Goal: Information Seeking & Learning: Check status

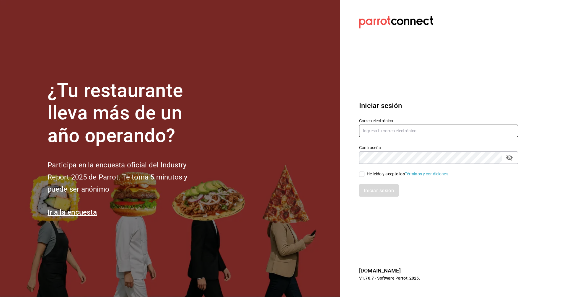
click at [391, 134] on input "text" at bounding box center [438, 131] width 159 height 12
drag, startPoint x: 391, startPoint y: 134, endPoint x: 378, endPoint y: 132, distance: 13.1
click at [378, 132] on input "text" at bounding box center [438, 131] width 159 height 12
type input "C"
type input "corcas7916@gmail.com"
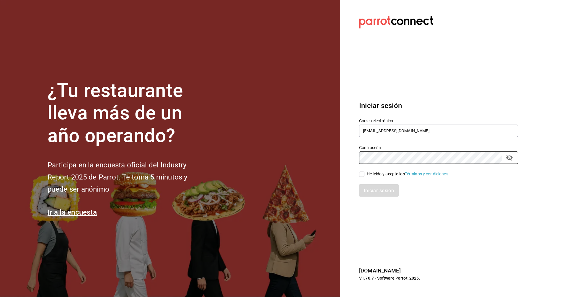
click at [364, 171] on span "He leído y acepto los Términos y condiciones." at bounding box center [406, 174] width 85 height 6
click at [364, 171] on input "He leído y acepto los Términos y condiciones." at bounding box center [361, 173] width 5 height 5
checkbox input "true"
click at [376, 194] on button "Iniciar sesión" at bounding box center [379, 190] width 40 height 12
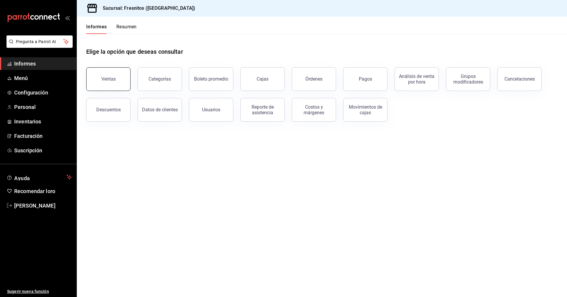
click at [100, 83] on button "Ventas" at bounding box center [108, 79] width 44 height 24
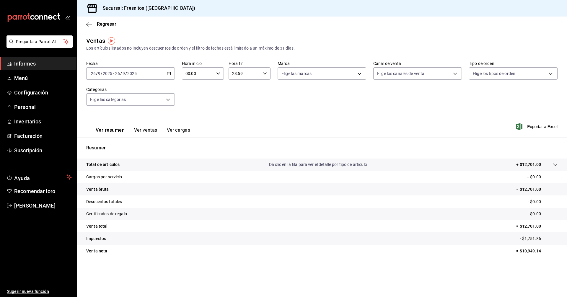
click at [170, 73] on \(Stroke\) "button" at bounding box center [169, 73] width 4 height 3
click at [103, 141] on li "Rango de fechas" at bounding box center [113, 144] width 55 height 13
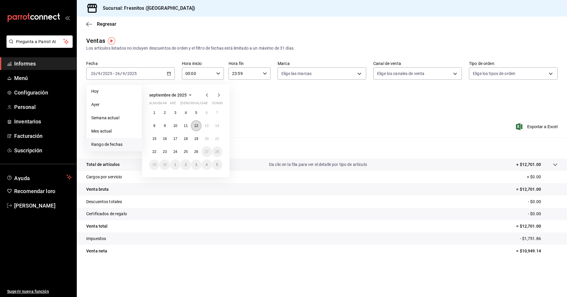
click at [198, 125] on button "12" at bounding box center [196, 125] width 10 height 11
click at [194, 150] on font "26" at bounding box center [196, 152] width 4 height 4
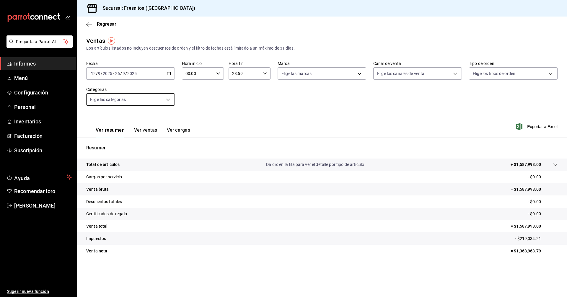
click at [167, 96] on body "Pregunta a Parrot AI Informes Menú Configuración Personal Inventarios Facturaci…" at bounding box center [283, 148] width 567 height 297
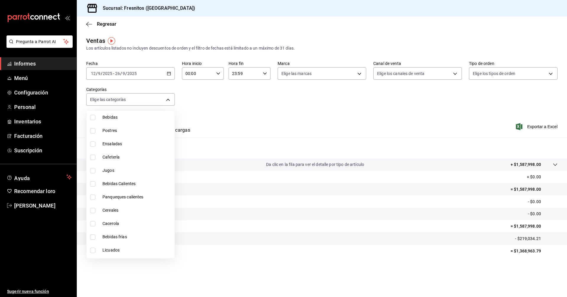
scroll to position [550, 0]
click at [93, 249] on input "checkbox" at bounding box center [92, 251] width 5 height 5
checkbox input "true"
type input "f6119913-d78b-4f89-b315-1376b93f7aa1"
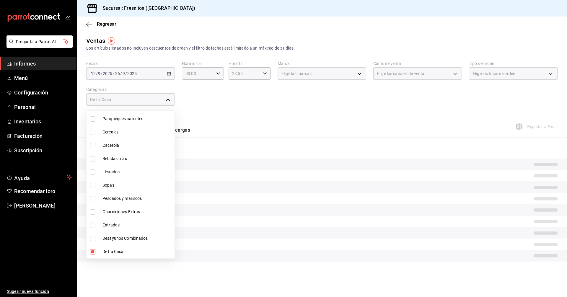
click at [93, 249] on input "checkbox" at bounding box center [92, 251] width 5 height 5
checkbox input "false"
click at [93, 225] on input "checkbox" at bounding box center [92, 224] width 5 height 5
checkbox input "true"
type input "3dd7130d-623f-496b-8afd-ecd7a4aa8457"
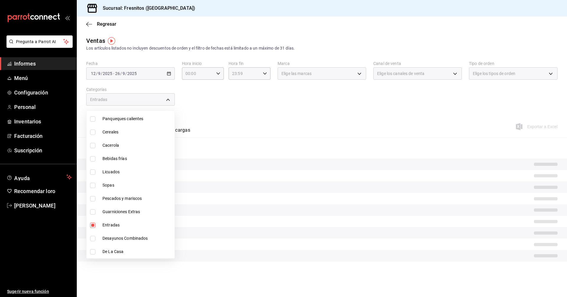
click at [94, 250] on input "checkbox" at bounding box center [92, 251] width 5 height 5
checkbox input "true"
type input "3dd7130d-623f-496b-8afd-ecd7a4aa8457,f6119913-d78b-4f89-b315-1376b93f7aa1"
click at [257, 118] on div at bounding box center [283, 148] width 567 height 297
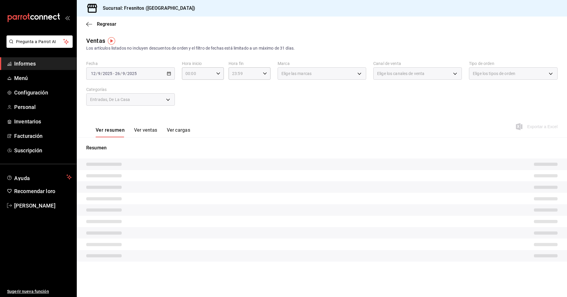
click at [142, 127] on font "Ver ventas" at bounding box center [145, 130] width 23 height 6
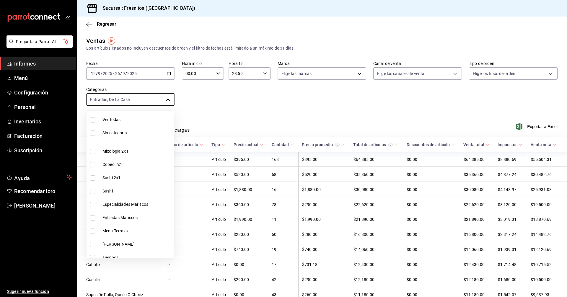
click at [168, 99] on body "Pregunta a Parrot AI Informes Menú Configuración Personal Inventarios Facturaci…" at bounding box center [283, 148] width 567 height 297
click at [168, 99] on div at bounding box center [283, 148] width 567 height 297
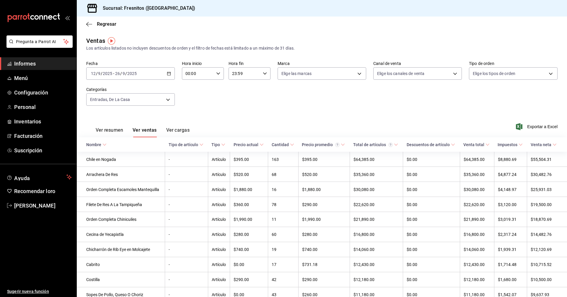
click at [238, 102] on div "Fecha [DATE] [DATE] - [DATE] [DATE] Hora inicio 00:00 Hora inicio Hora fin 23:5…" at bounding box center [321, 87] width 471 height 52
click at [536, 129] on span "Exportar a Excel" at bounding box center [537, 126] width 40 height 7
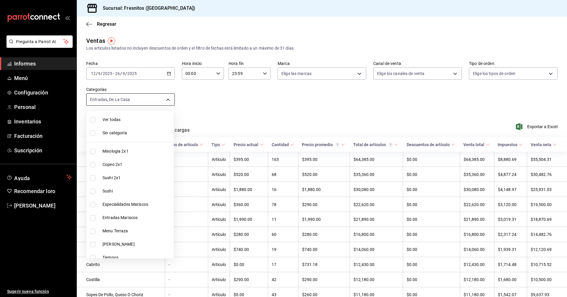
click at [168, 99] on body "Pregunta a Parrot AI Informes Menú Configuración Personal Inventarios Facturaci…" at bounding box center [283, 148] width 567 height 297
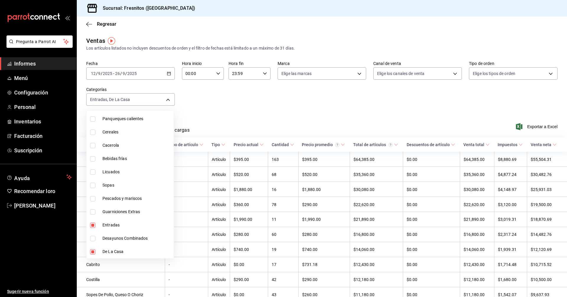
click at [93, 224] on input "checkbox" at bounding box center [92, 224] width 5 height 5
checkbox input "false"
type input "f6119913-d78b-4f89-b315-1376b93f7aa1"
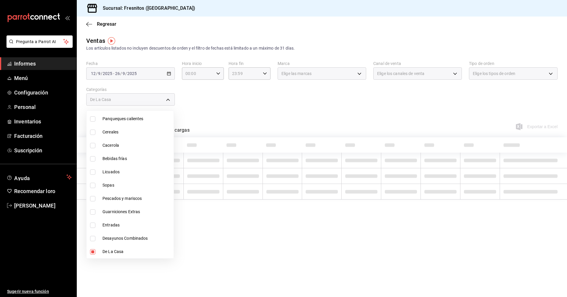
click at [274, 106] on div at bounding box center [283, 148] width 567 height 297
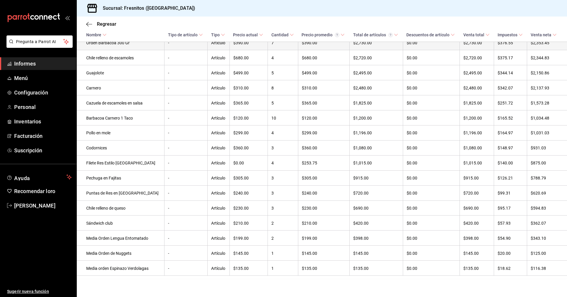
scroll to position [582, 0]
click at [20, 64] on font "Informes" at bounding box center [25, 63] width 22 height 6
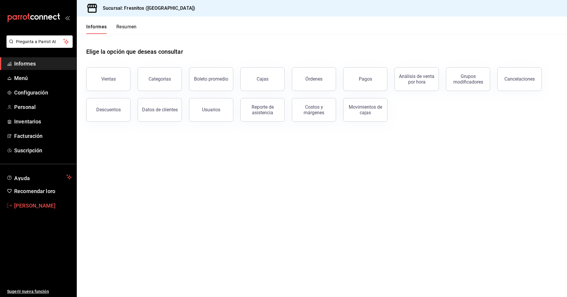
click at [55, 206] on font "[PERSON_NAME]" at bounding box center [34, 205] width 41 height 6
